Goal: Task Accomplishment & Management: Use online tool/utility

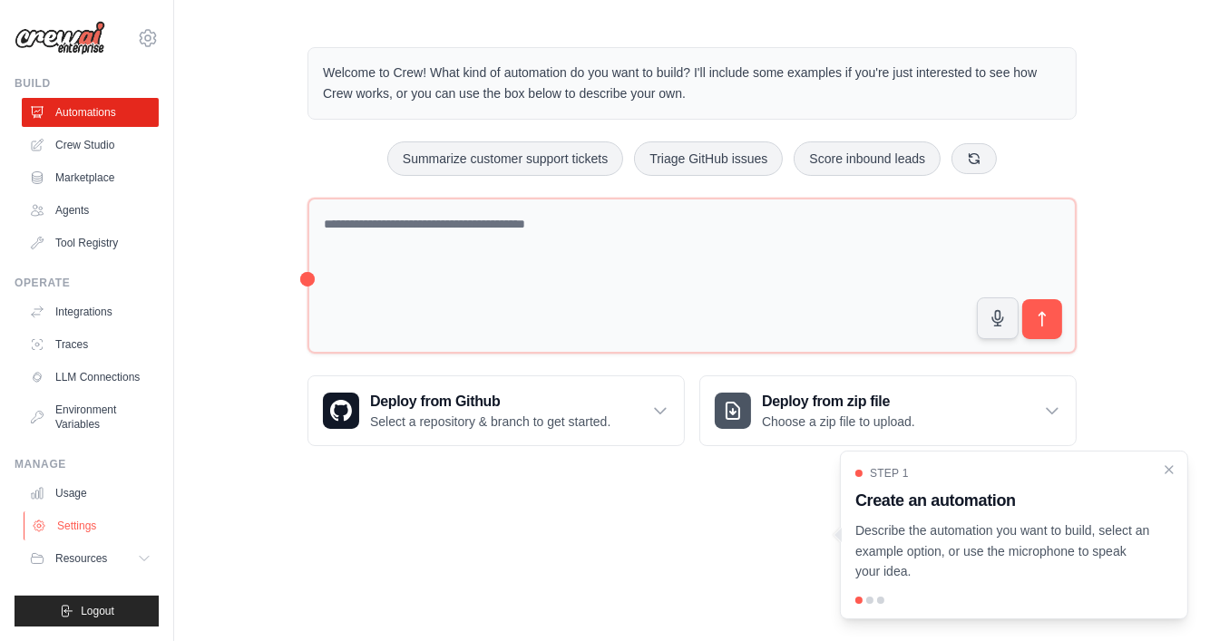
click at [71, 527] on link "Settings" at bounding box center [92, 526] width 137 height 29
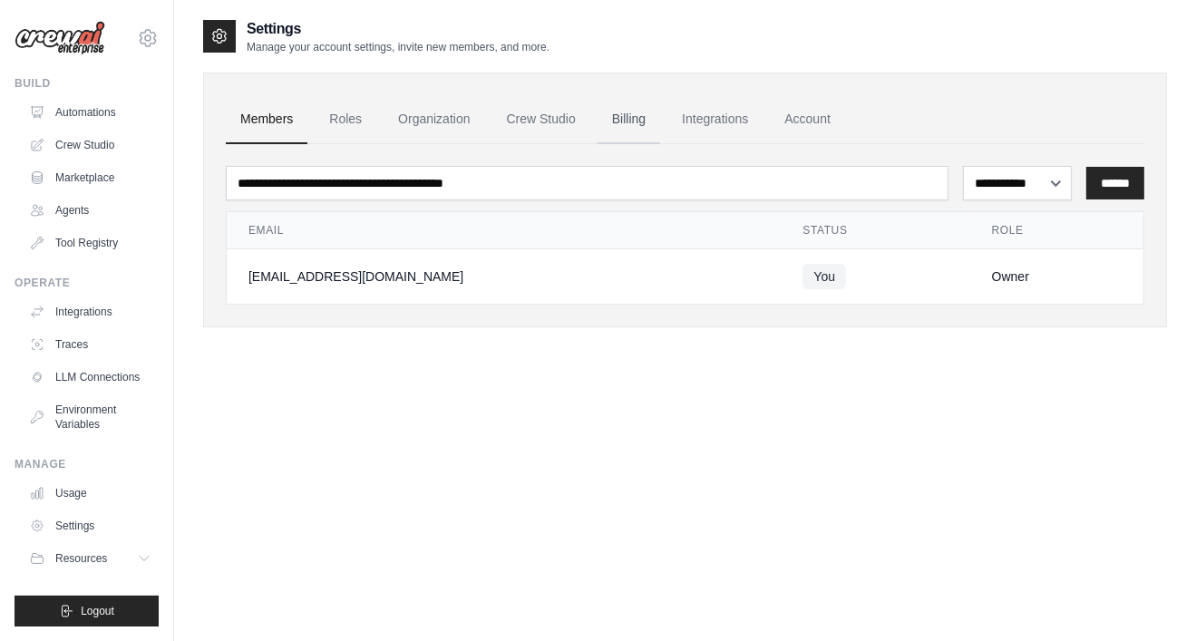
click at [628, 121] on link "Billing" at bounding box center [629, 119] width 63 height 49
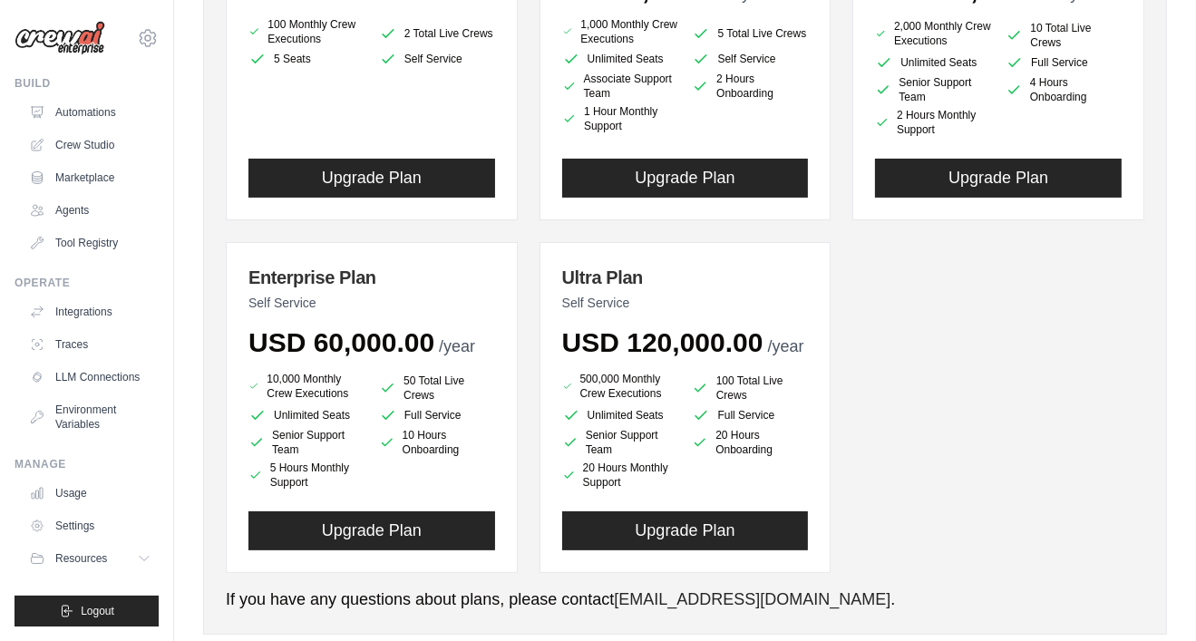
scroll to position [365, 0]
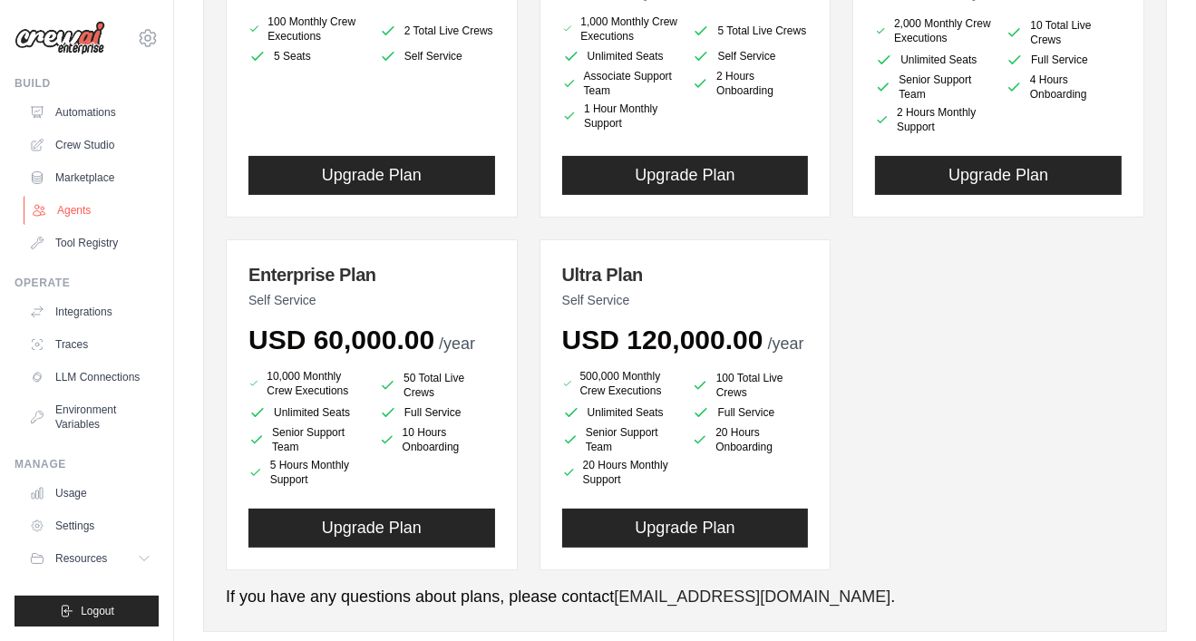
click at [73, 213] on link "Agents" at bounding box center [92, 210] width 137 height 29
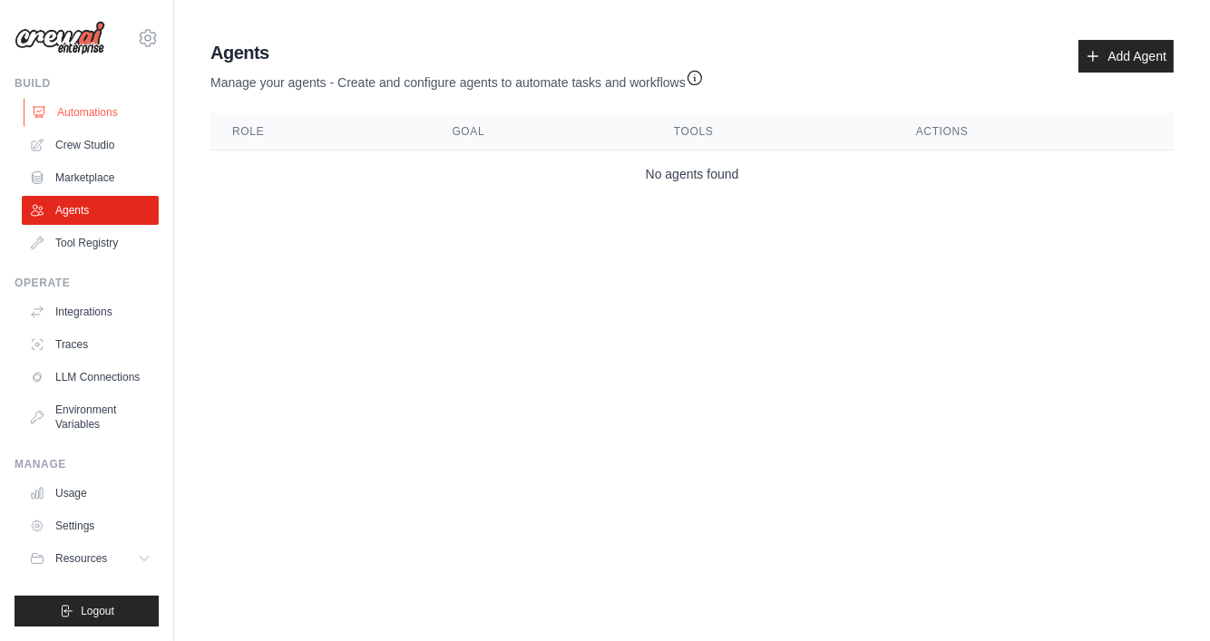
click at [65, 122] on link "Automations" at bounding box center [92, 112] width 137 height 29
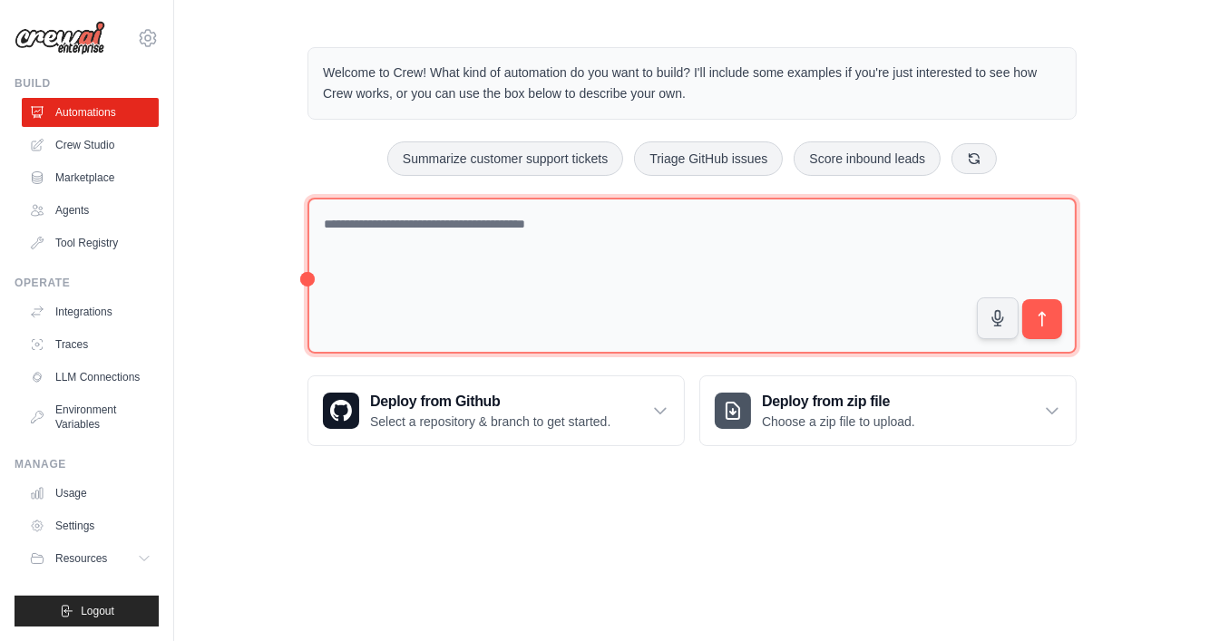
click at [392, 222] on textarea at bounding box center [691, 276] width 769 height 157
paste textarea "**********"
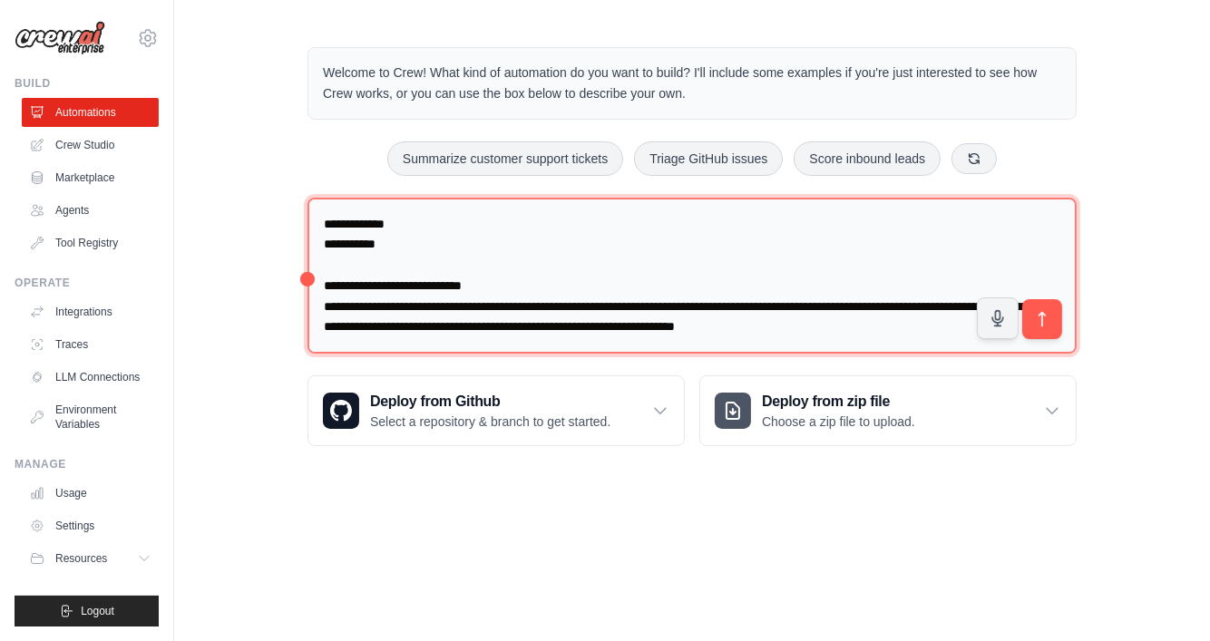
scroll to position [2333, 0]
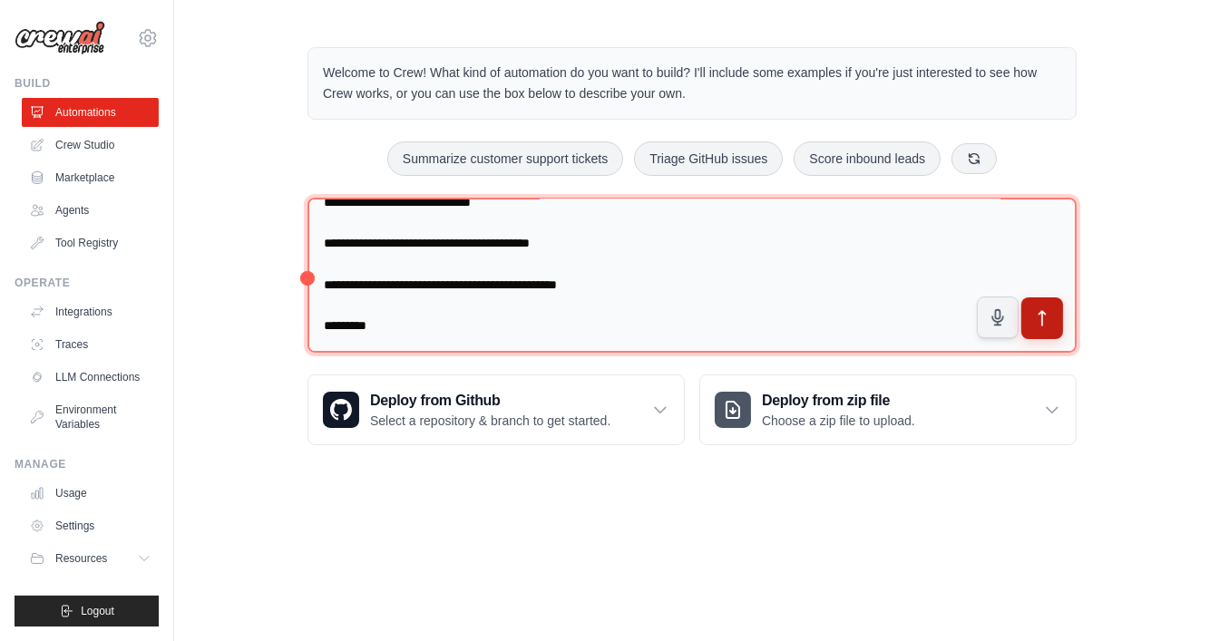
type textarea "**********"
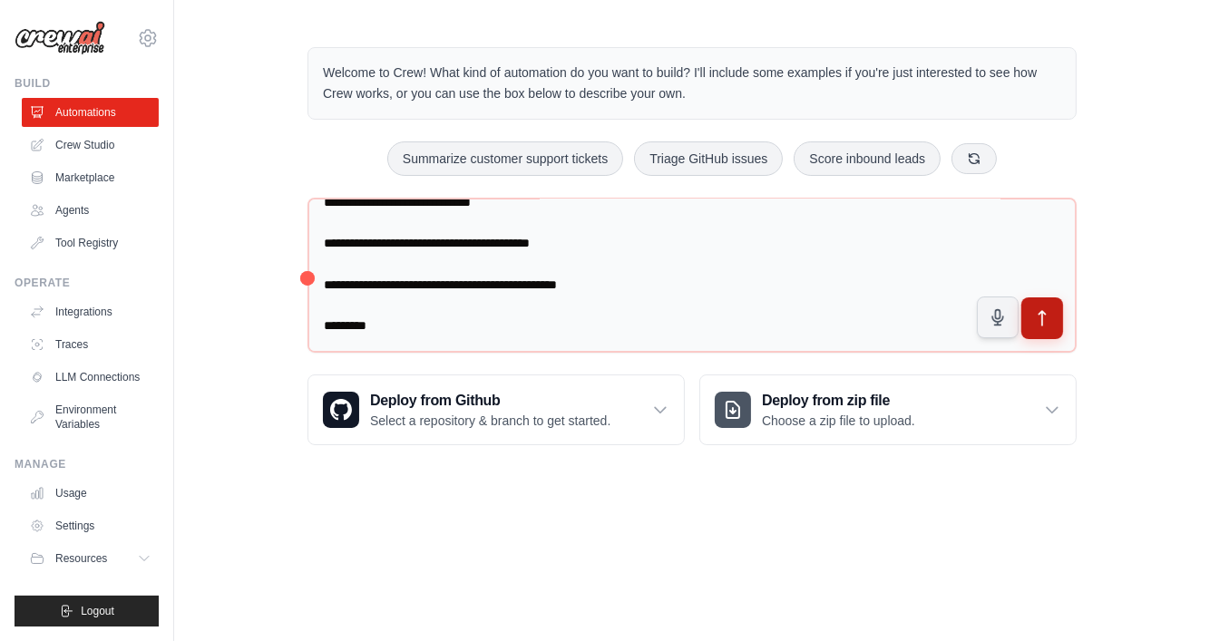
click at [1046, 320] on icon "submit" at bounding box center [1042, 318] width 19 height 19
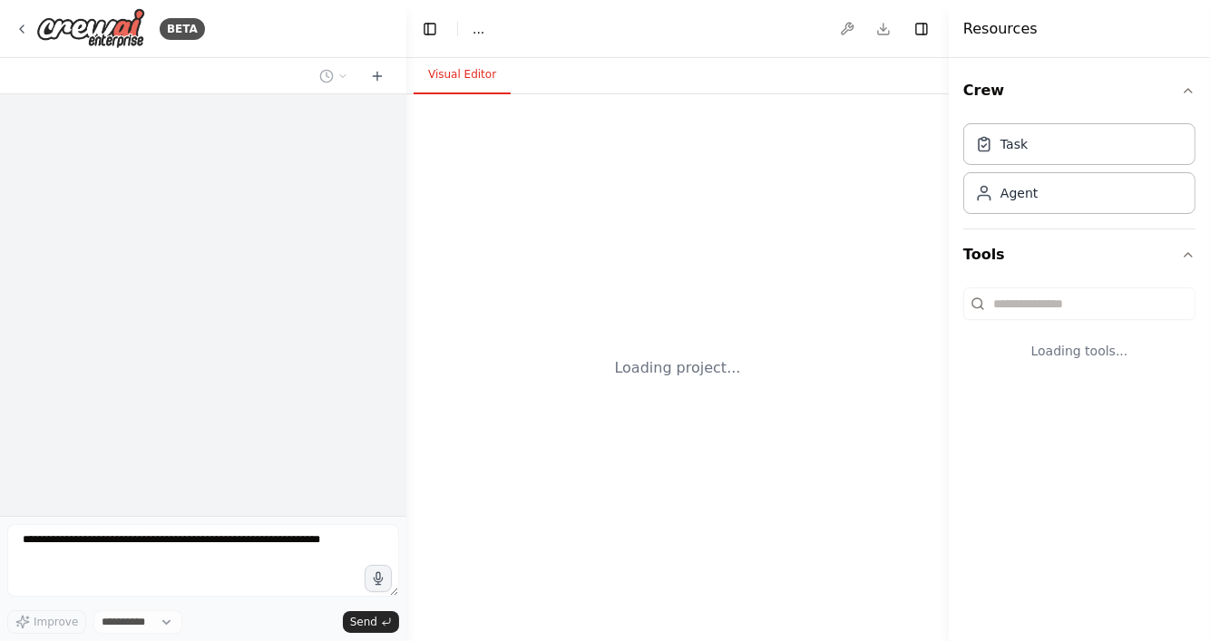
select select "****"
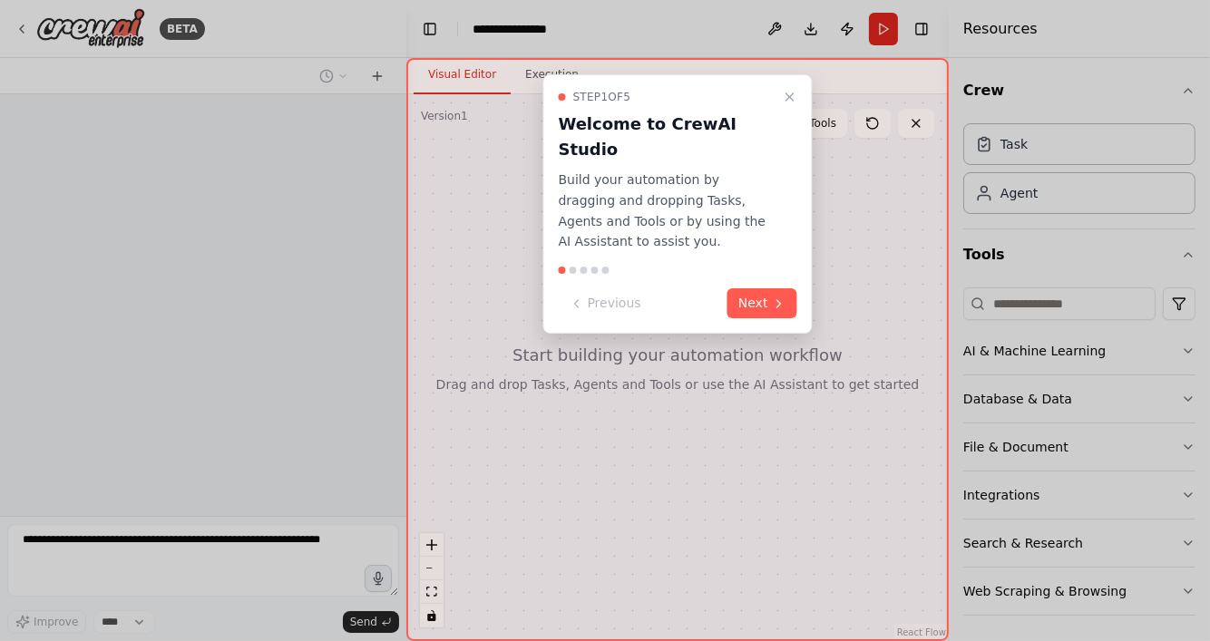
scroll to position [721, 0]
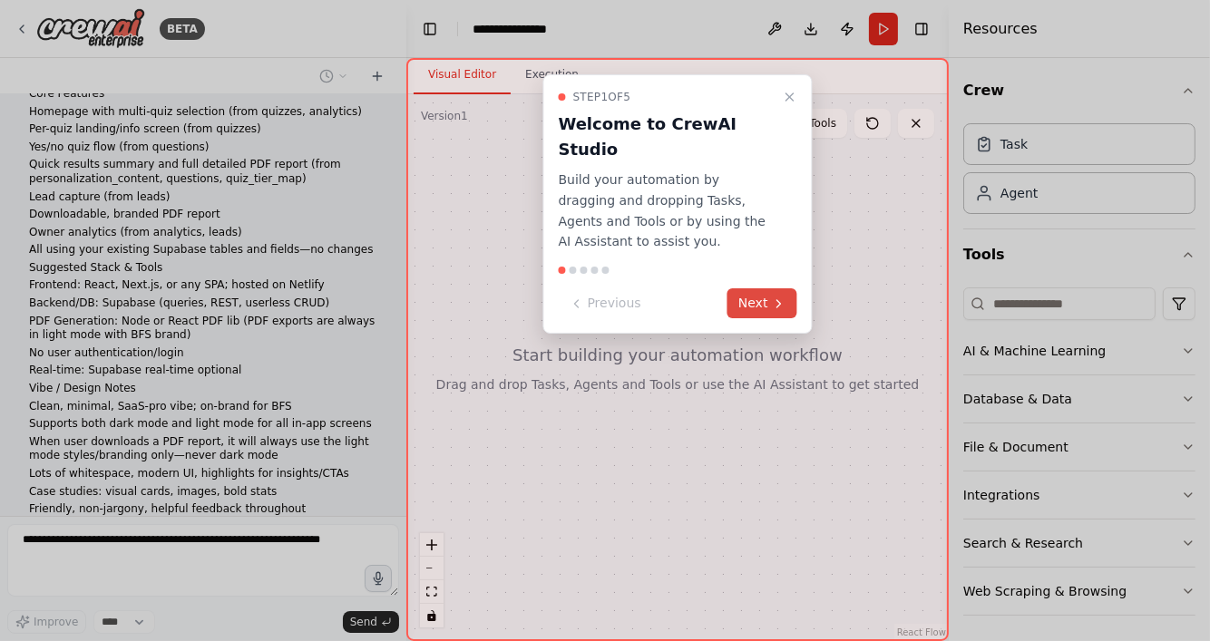
click at [751, 288] on button "Next" at bounding box center [762, 303] width 70 height 30
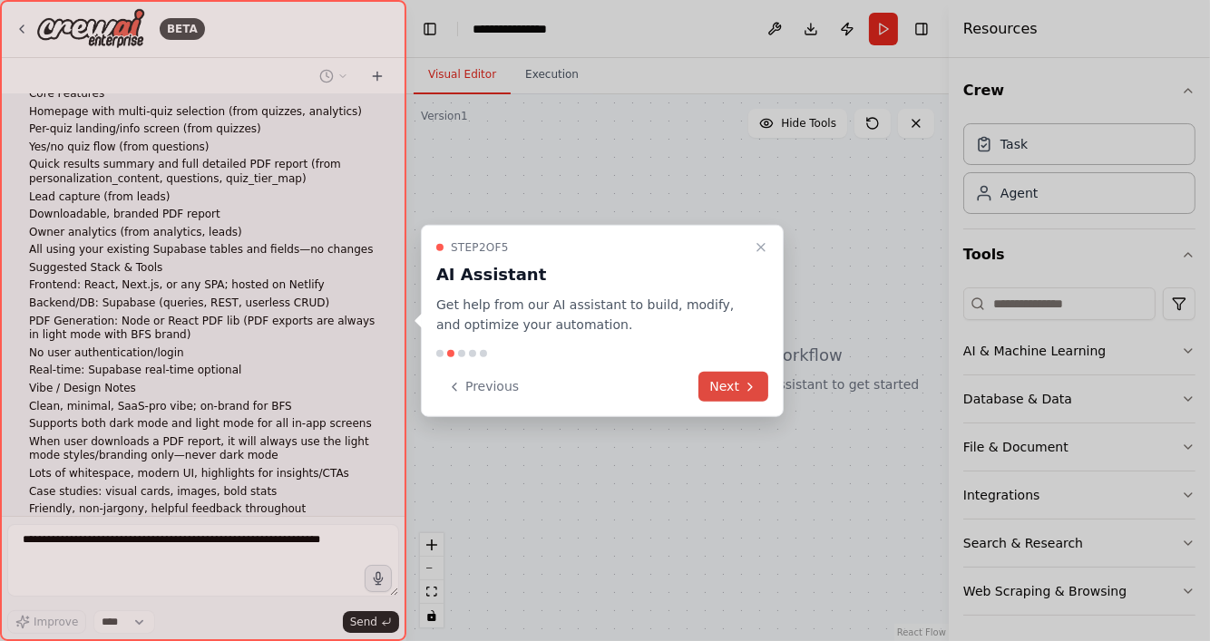
click at [717, 375] on button "Next" at bounding box center [733, 387] width 70 height 30
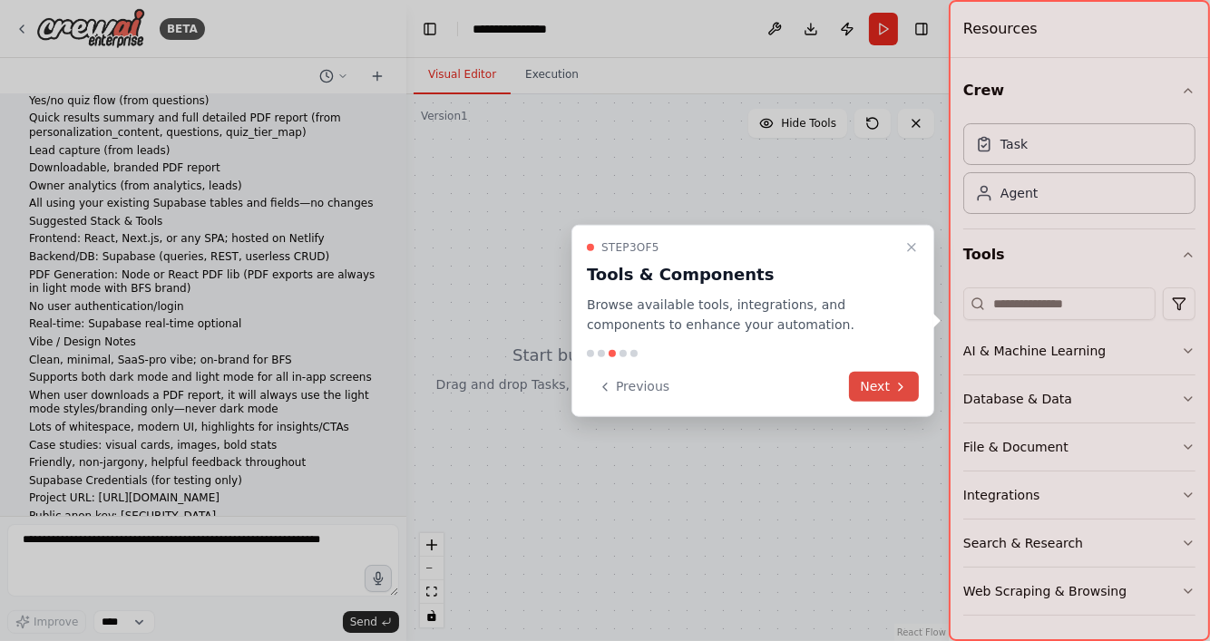
click at [885, 385] on button "Next" at bounding box center [884, 387] width 70 height 30
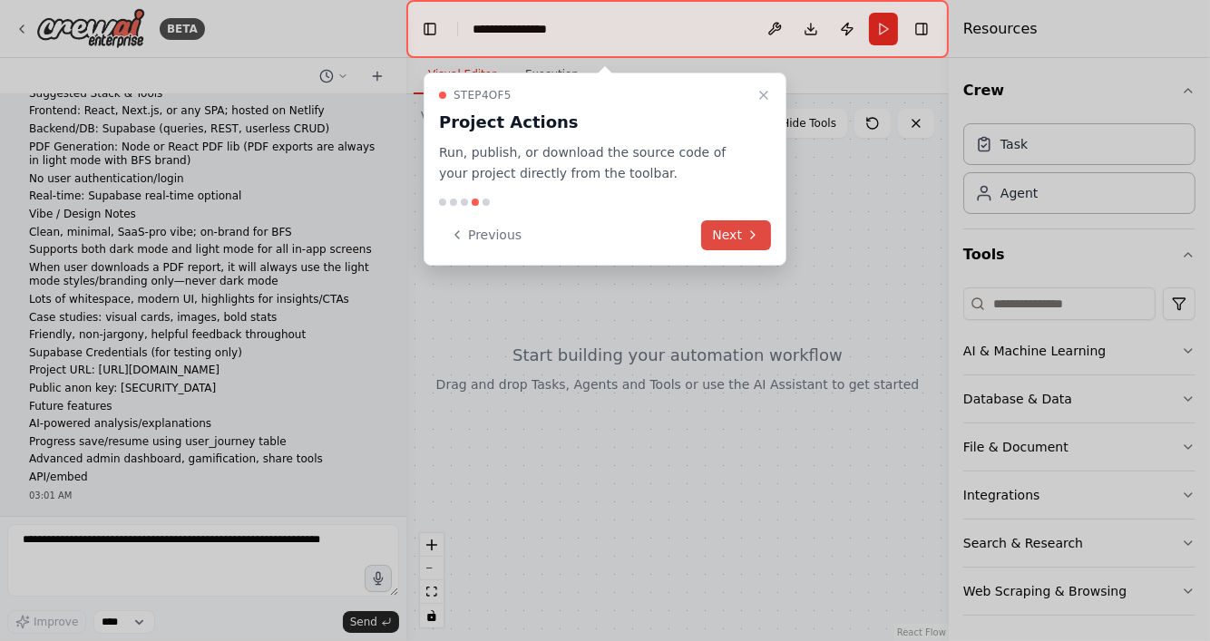
click at [720, 224] on button "Next" at bounding box center [736, 235] width 70 height 30
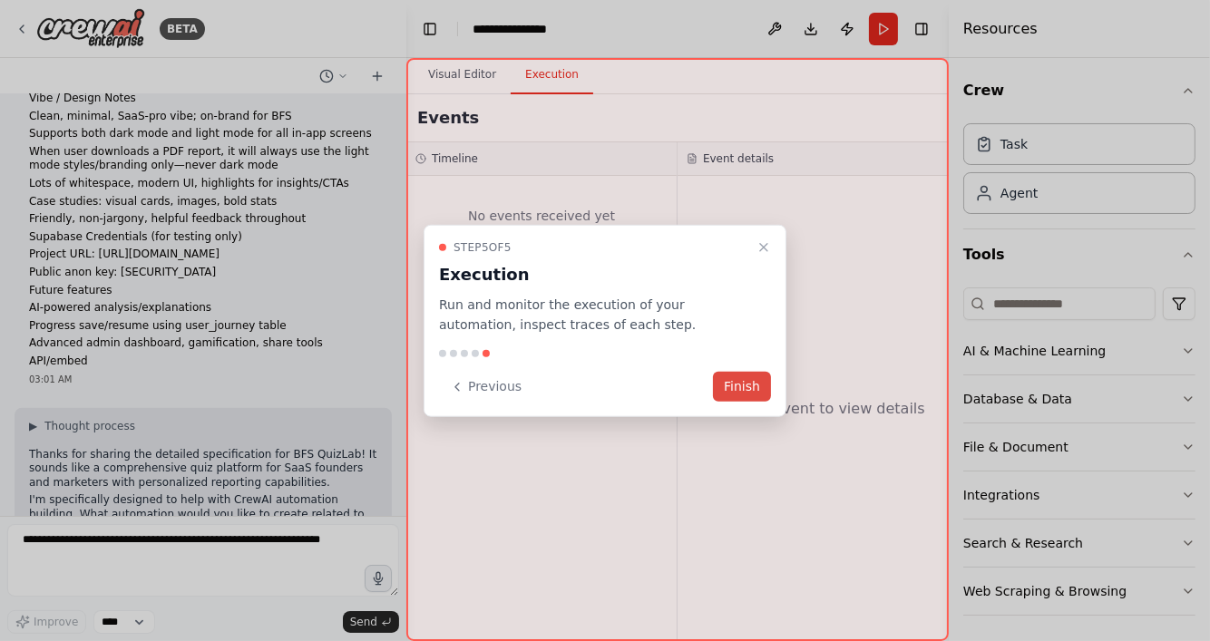
scroll to position [1026, 0]
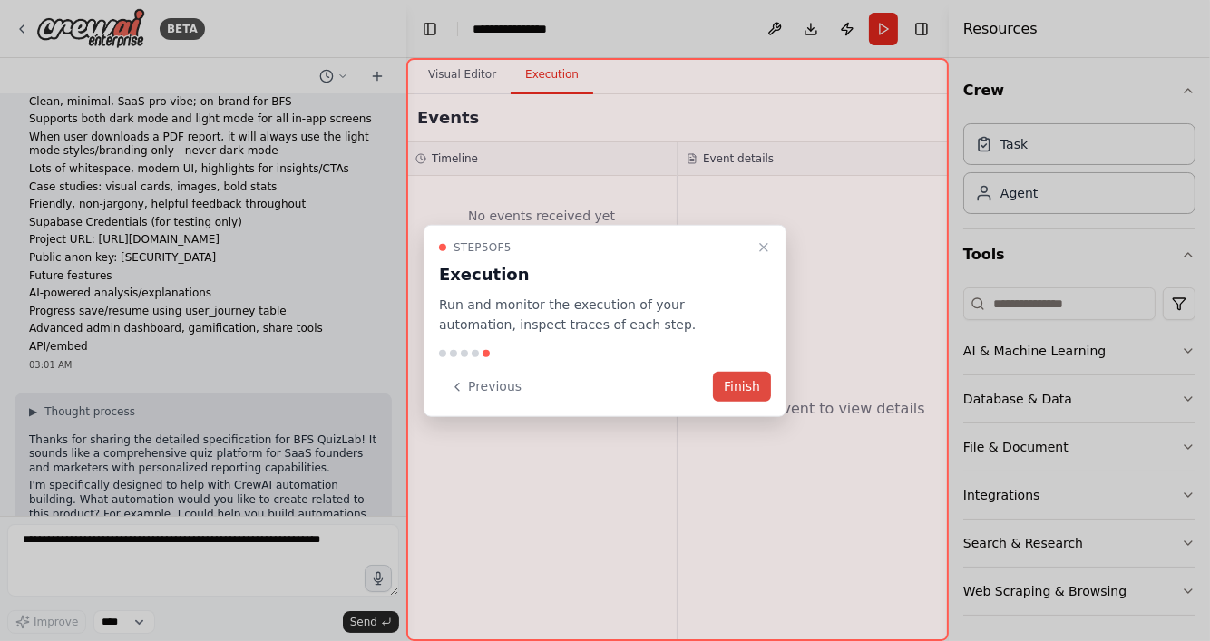
click at [733, 384] on button "Finish" at bounding box center [742, 387] width 58 height 30
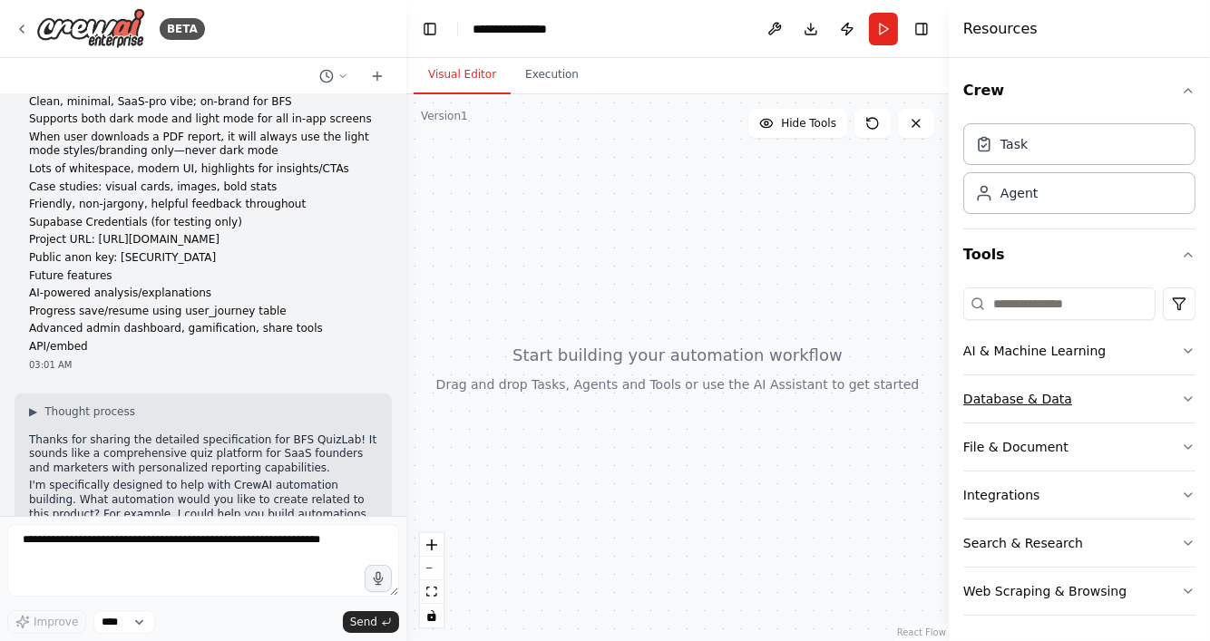
scroll to position [2, 0]
